Goal: Task Accomplishment & Management: Manage account settings

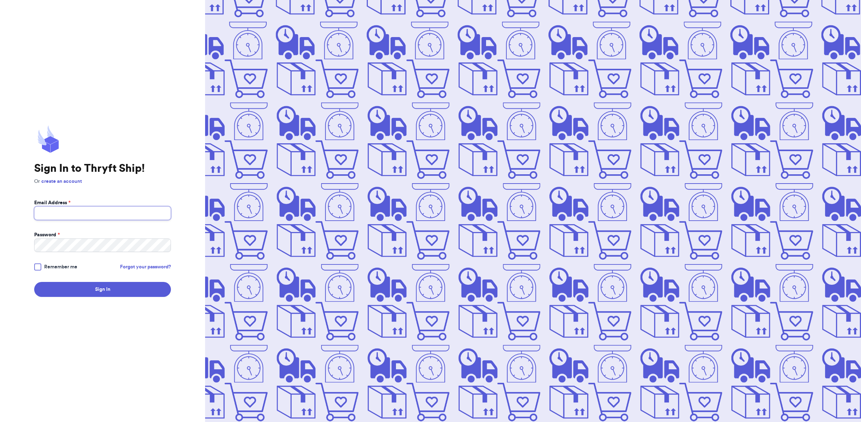
click at [113, 218] on input "Email Address *" at bounding box center [102, 213] width 137 height 14
type input "[EMAIL_ADDRESS][DOMAIN_NAME]"
click at [40, 266] on div at bounding box center [37, 266] width 7 height 7
click at [0, 0] on input "Remember me" at bounding box center [0, 0] width 0 height 0
click at [81, 296] on div "Sign In to Thryft Ship! Or create an account Email Address * [EMAIL_ADDRESS][DO…" at bounding box center [102, 211] width 205 height 422
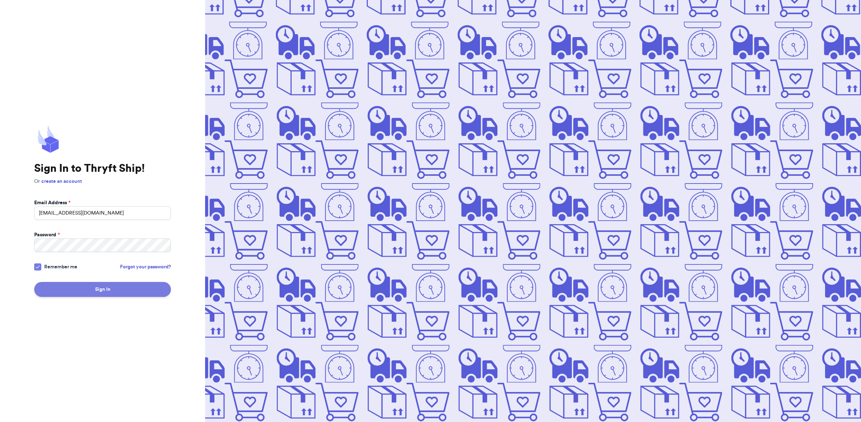
click at [83, 287] on button "Sign In" at bounding box center [102, 289] width 137 height 15
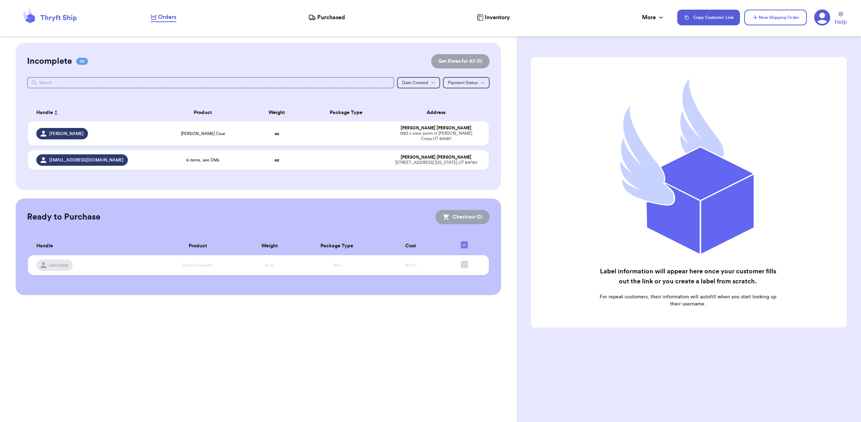
click at [322, 14] on span "Purchased" at bounding box center [331, 17] width 28 height 9
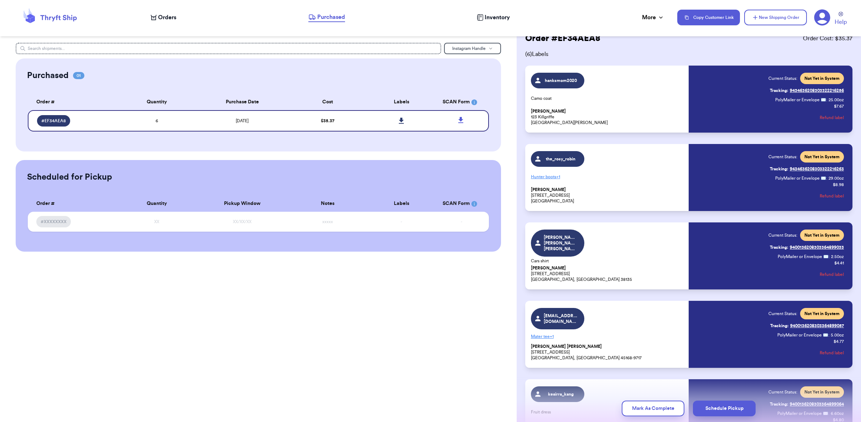
scroll to position [36, 0]
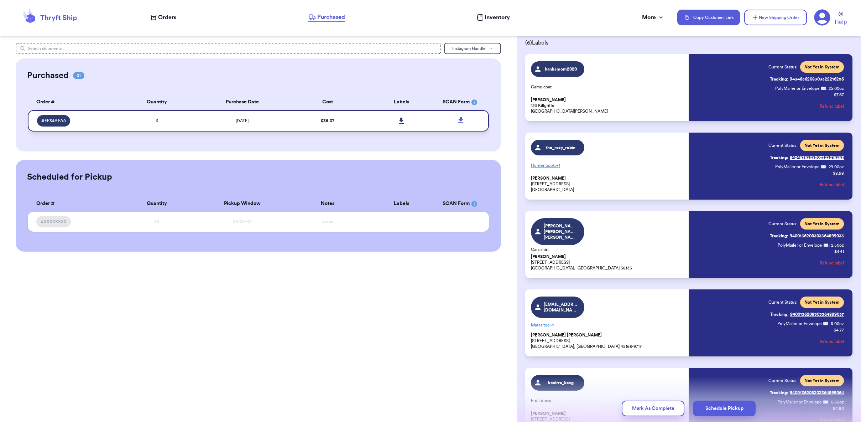
click at [403, 121] on icon at bounding box center [401, 120] width 5 height 6
click at [667, 16] on div "Orders Purchased Inventory More Stats Completed Orders" at bounding box center [410, 17] width 519 height 9
click at [660, 18] on icon at bounding box center [660, 17] width 7 height 7
click at [826, 19] on icon at bounding box center [822, 18] width 16 height 16
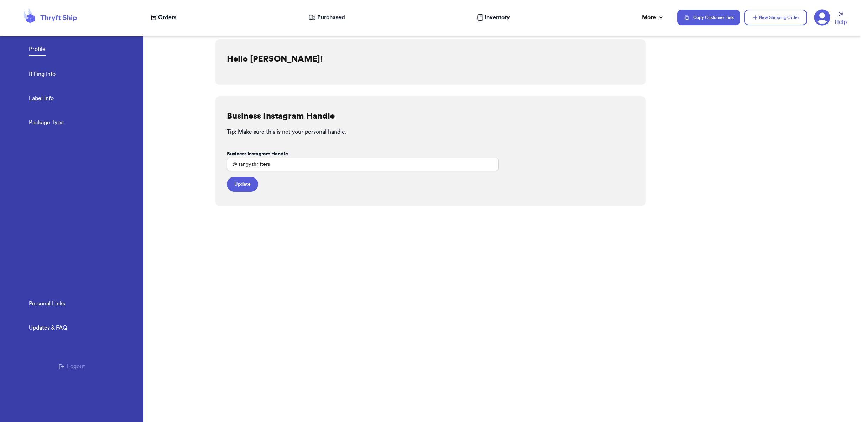
click at [51, 94] on div "Profile Billing Info Label Info Package Type" at bounding box center [86, 83] width 115 height 117
click at [49, 96] on link "Label Info" at bounding box center [41, 99] width 25 height 10
select select "MI"
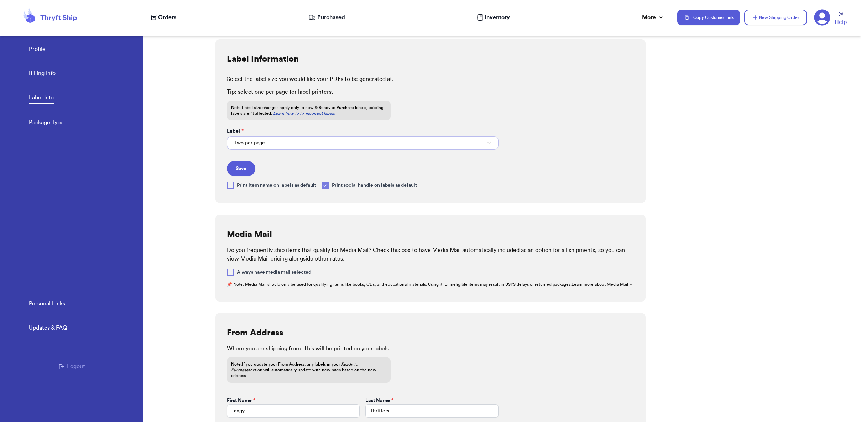
click at [294, 142] on button "Two per page" at bounding box center [363, 143] width 272 height 14
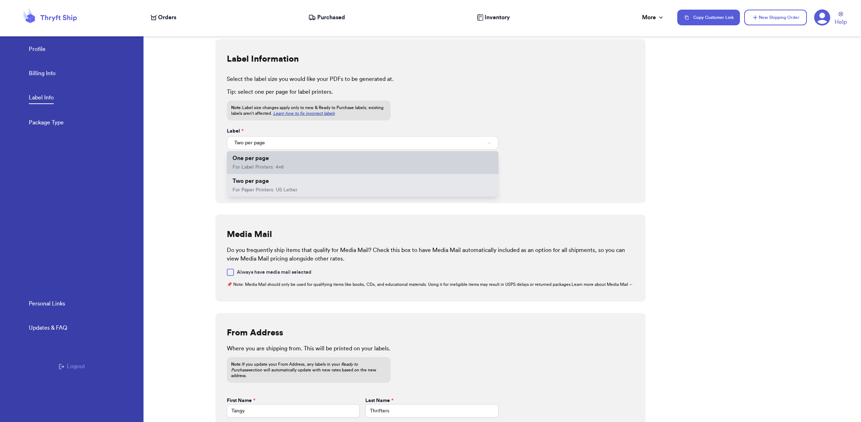
click at [277, 162] on li "One per page For Label Printers: 4x6" at bounding box center [363, 162] width 272 height 23
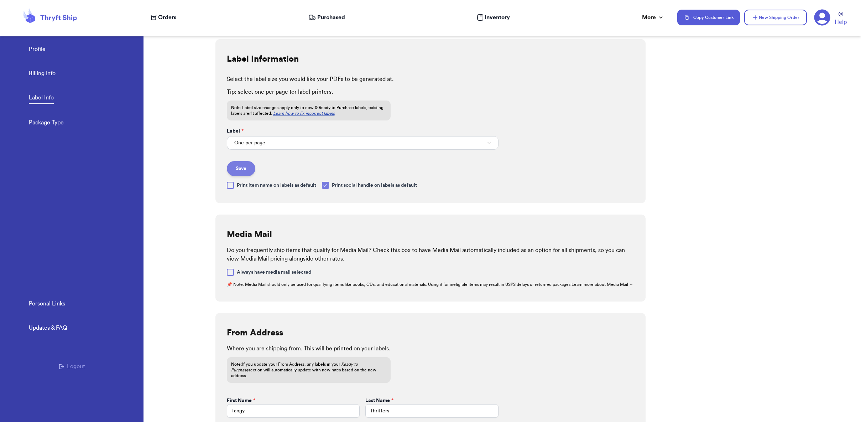
click at [231, 169] on button "Save" at bounding box center [241, 168] width 28 height 15
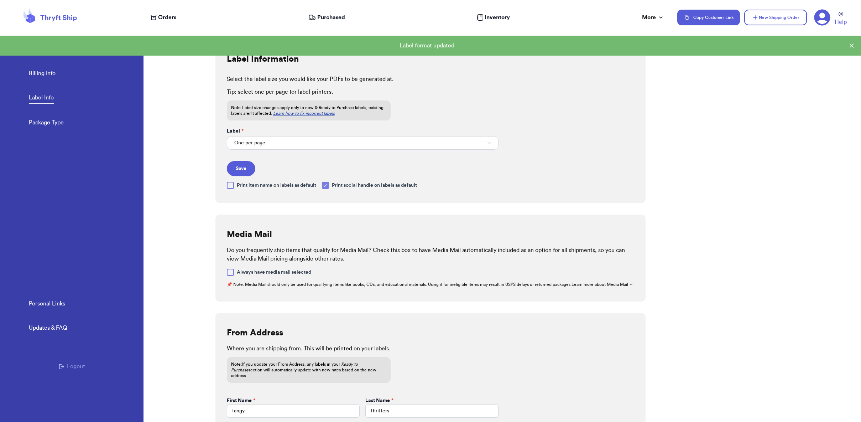
click at [344, 12] on nav "Orders Purchased Inventory More Stats Completed Orders Copy Customer Link New S…" at bounding box center [501, 17] width 717 height 23
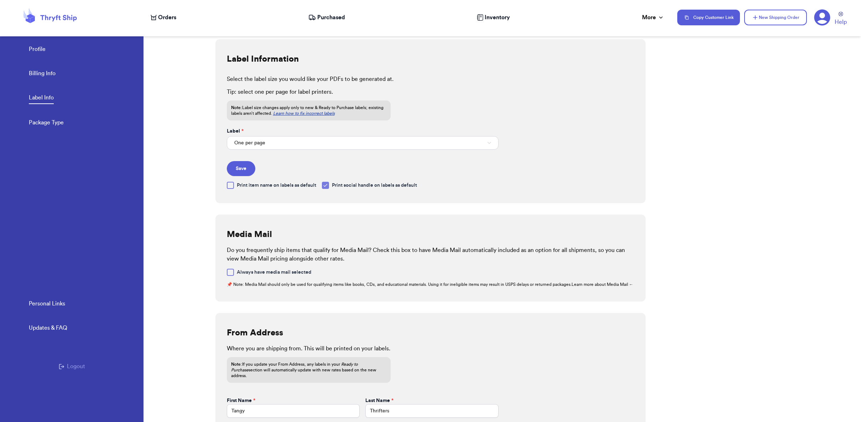
click at [327, 21] on span "Purchased" at bounding box center [331, 17] width 28 height 9
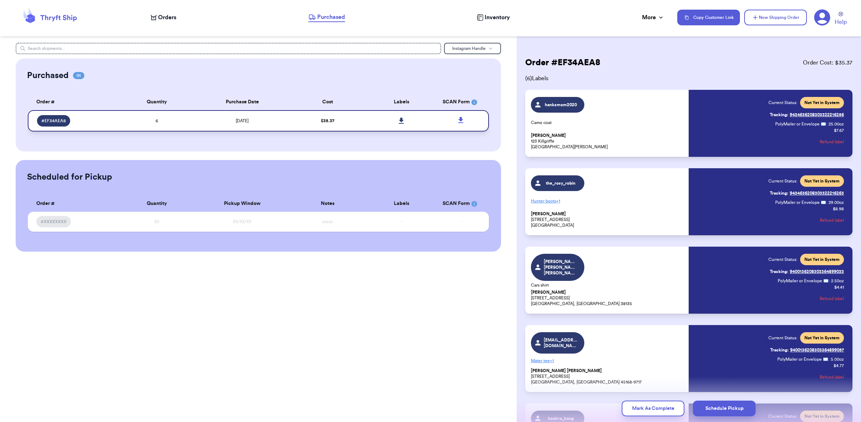
click at [401, 118] on icon at bounding box center [401, 120] width 5 height 6
click at [49, 121] on span "# EF34AEA8" at bounding box center [53, 121] width 25 height 6
click at [822, 15] on icon at bounding box center [822, 17] width 16 height 16
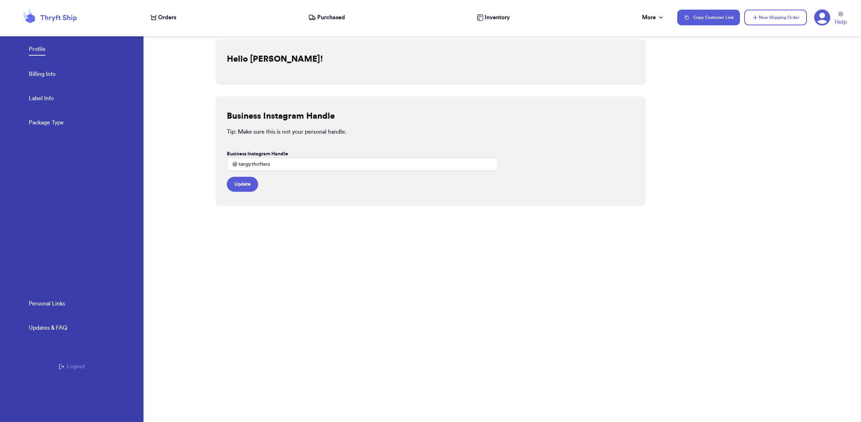
click at [54, 99] on link "Label Info" at bounding box center [41, 99] width 25 height 10
select select "MI"
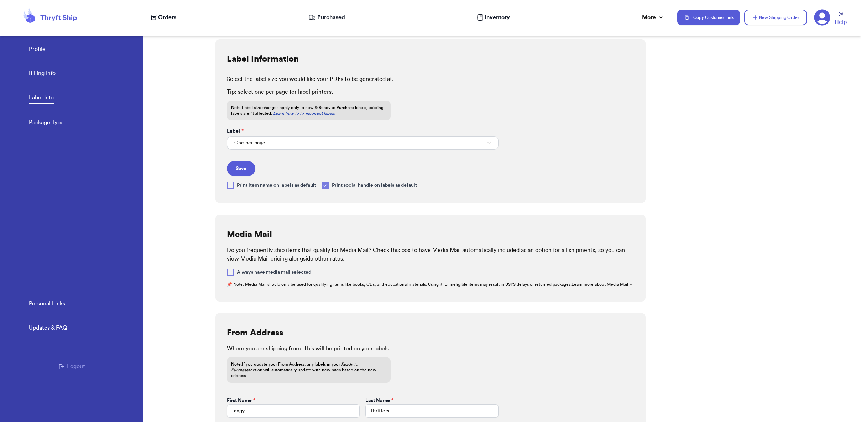
click at [297, 113] on link "Learn how to fix incorrect labels" at bounding box center [304, 113] width 62 height 4
click at [325, 17] on span "Purchased" at bounding box center [331, 17] width 28 height 9
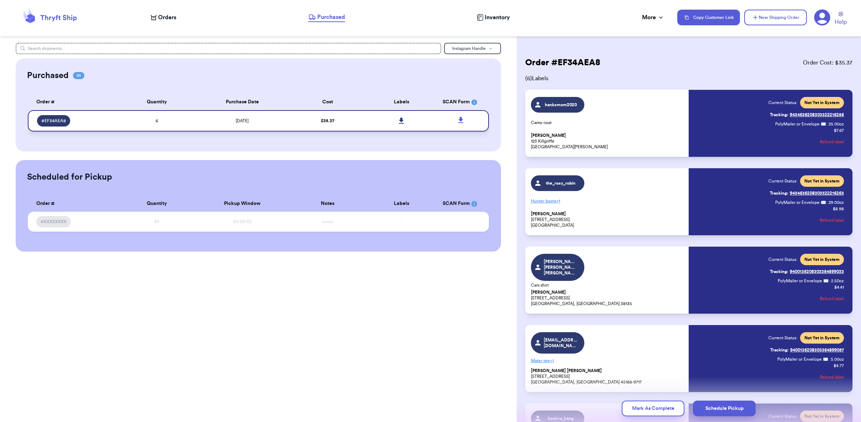
click at [401, 121] on icon at bounding box center [401, 120] width 5 height 6
click at [160, 19] on span "Orders" at bounding box center [167, 17] width 18 height 9
